Goal: Navigation & Orientation: Find specific page/section

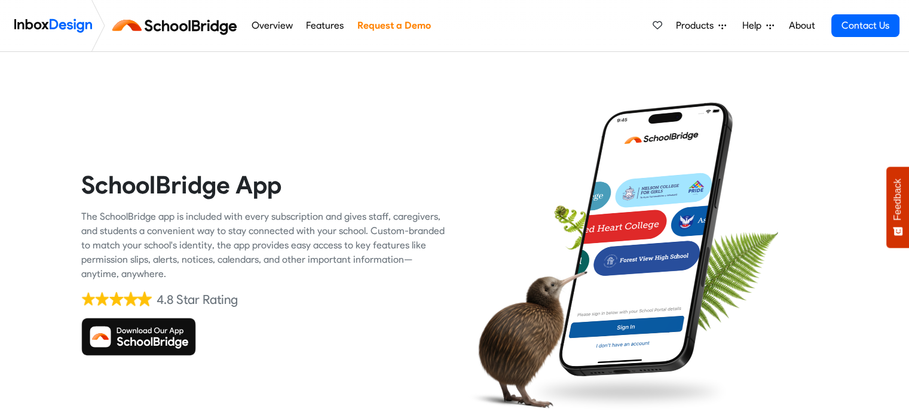
click at [153, 342] on img at bounding box center [138, 337] width 115 height 38
click at [134, 339] on img at bounding box center [138, 337] width 115 height 38
click at [151, 29] on img at bounding box center [177, 25] width 134 height 29
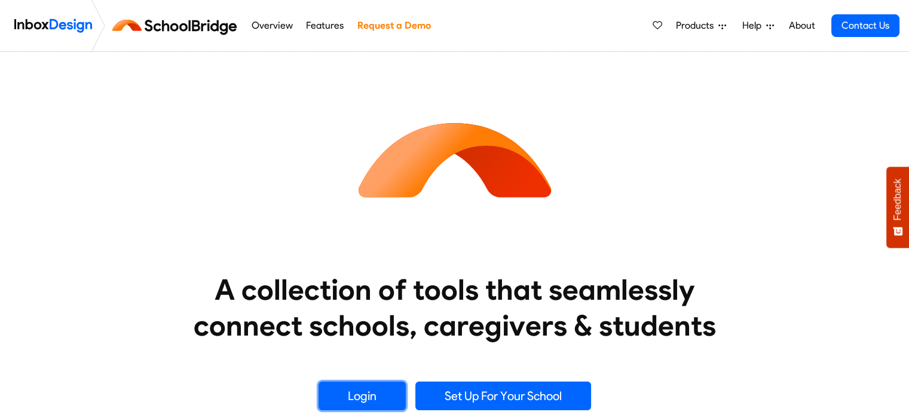
click at [356, 405] on link "Login" at bounding box center [362, 396] width 87 height 29
